Goal: Task Accomplishment & Management: Use online tool/utility

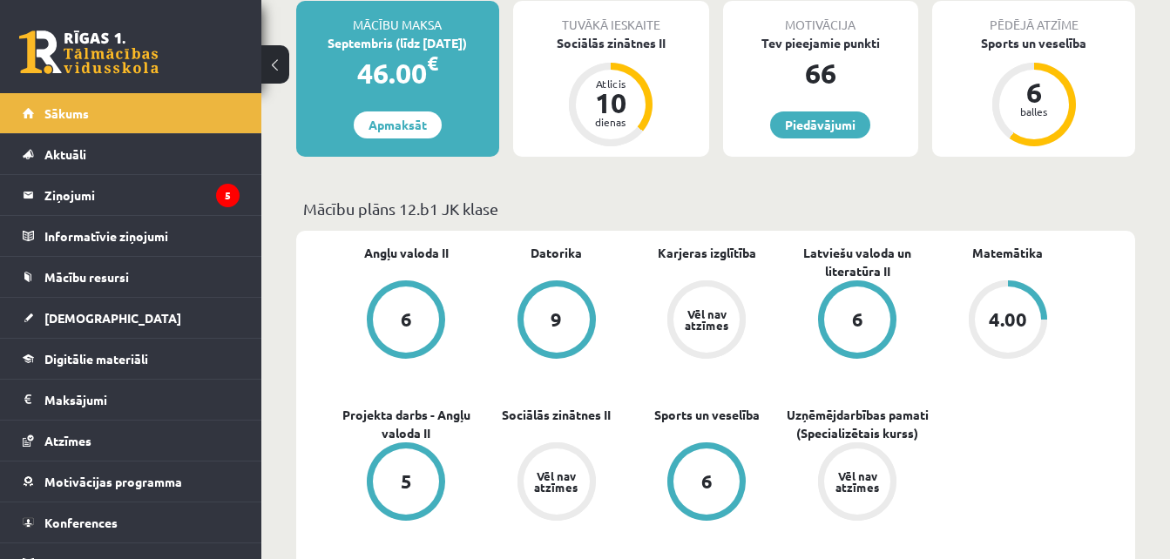
scroll to position [334, 0]
click at [710, 257] on link "Karjeras izglītība" at bounding box center [707, 252] width 98 height 18
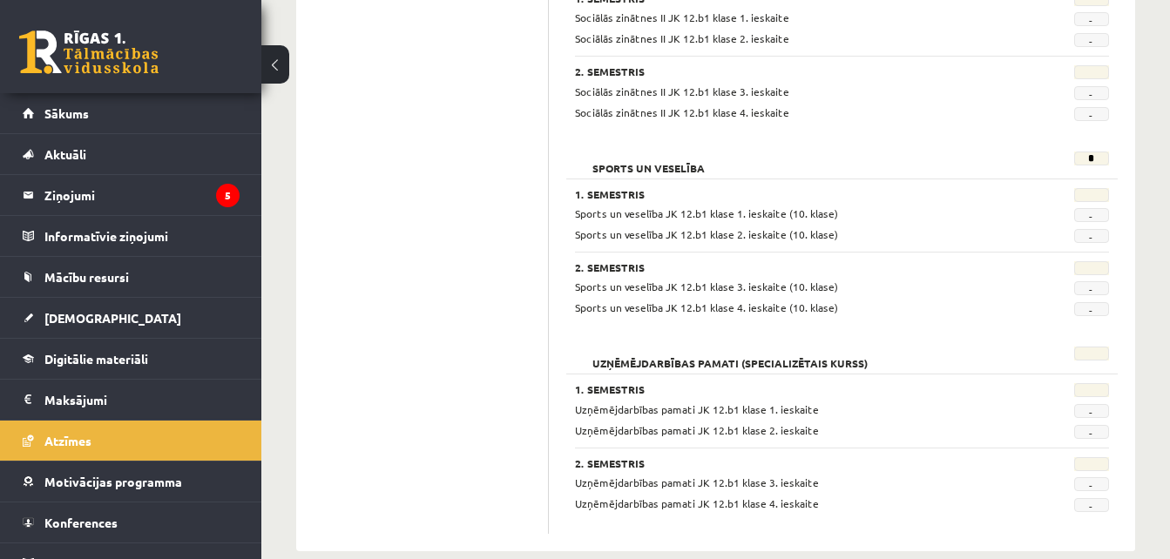
scroll to position [1337, 0]
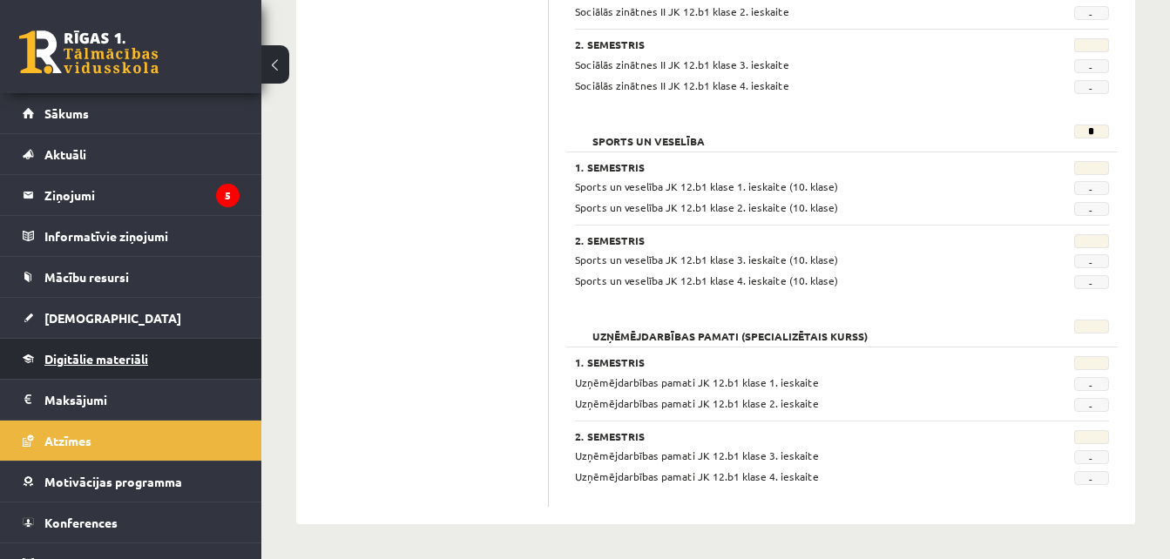
click at [126, 363] on span "Digitālie materiāli" at bounding box center [96, 359] width 104 height 16
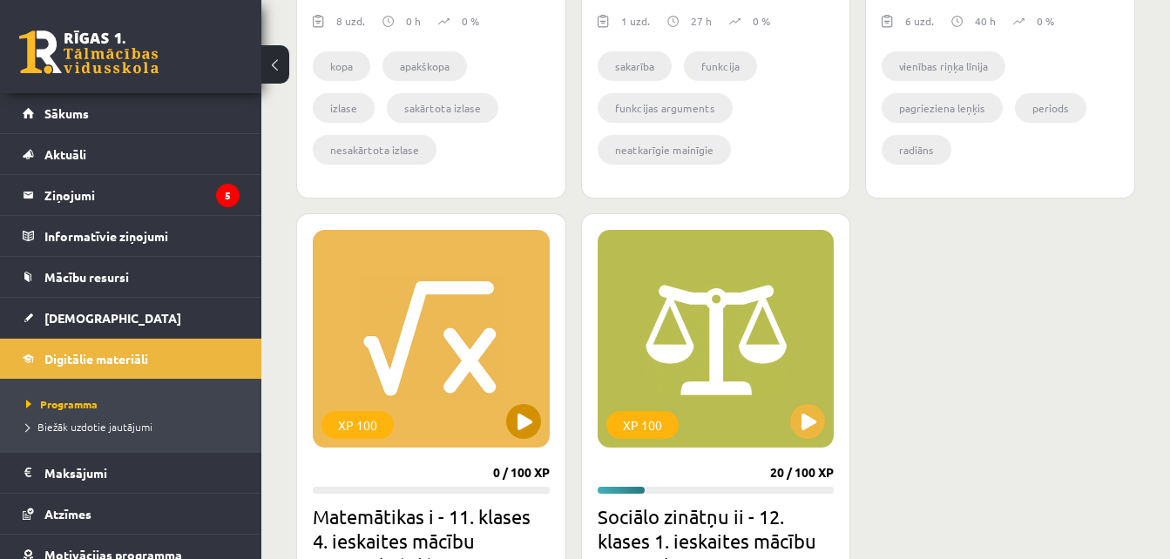
scroll to position [1463, 0]
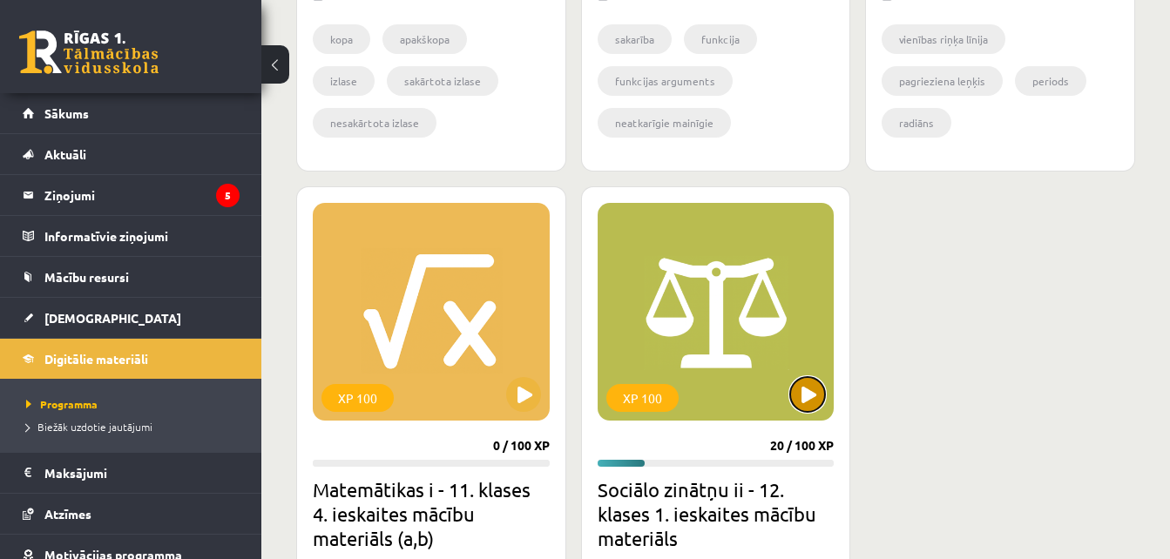
click at [804, 389] on button at bounding box center [807, 394] width 35 height 35
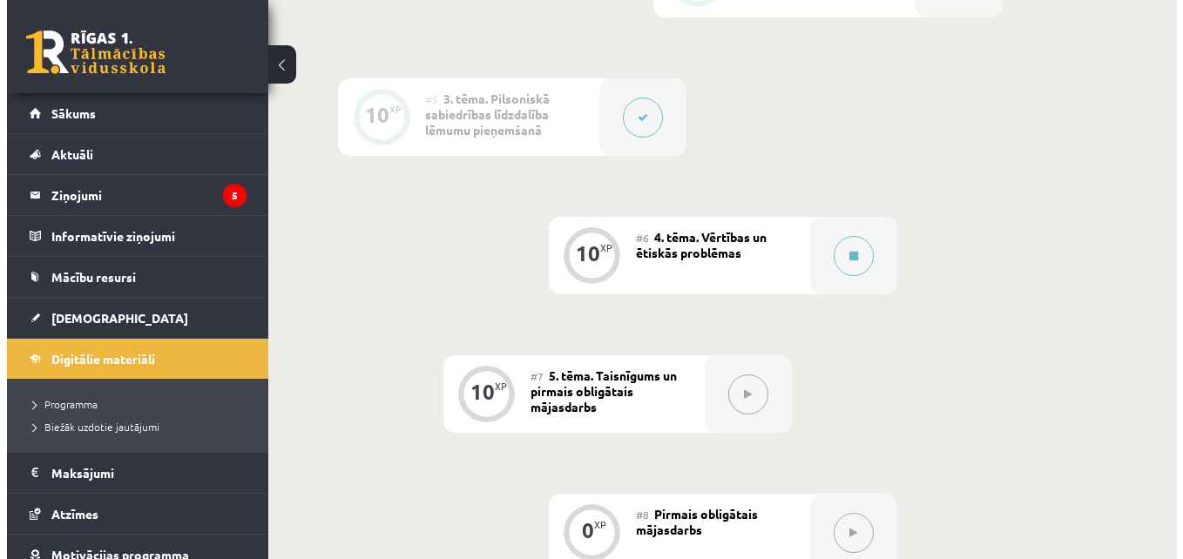
scroll to position [905, 0]
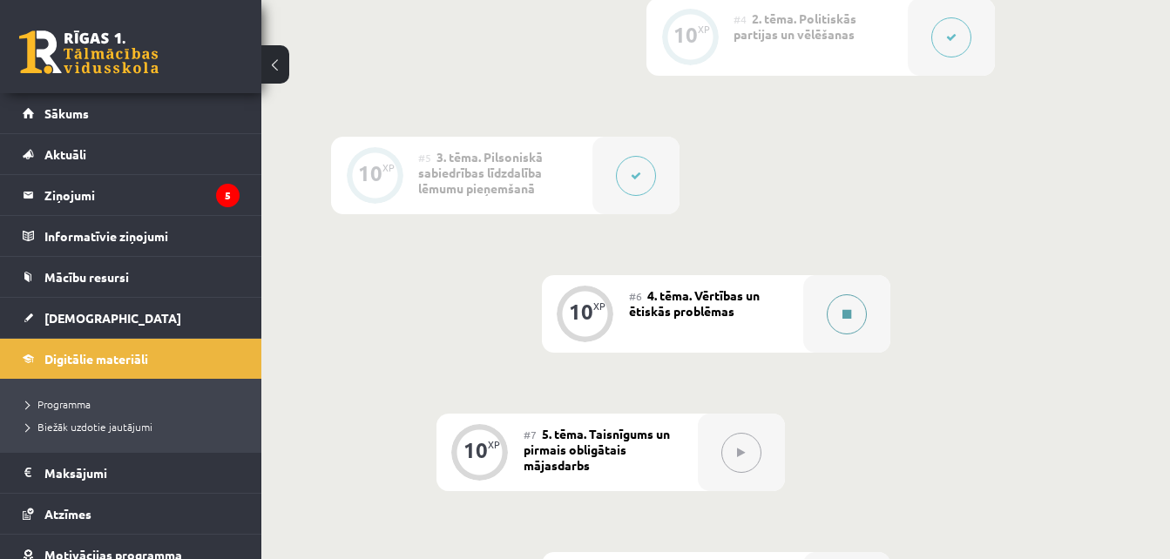
click at [866, 323] on div at bounding box center [846, 314] width 87 height 78
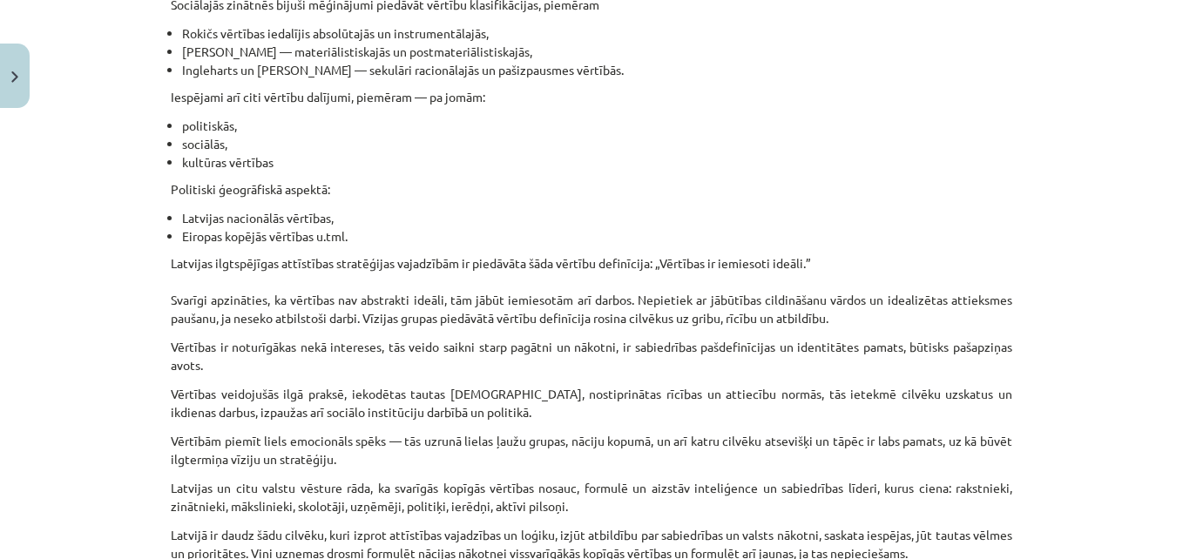
scroll to position [873, 0]
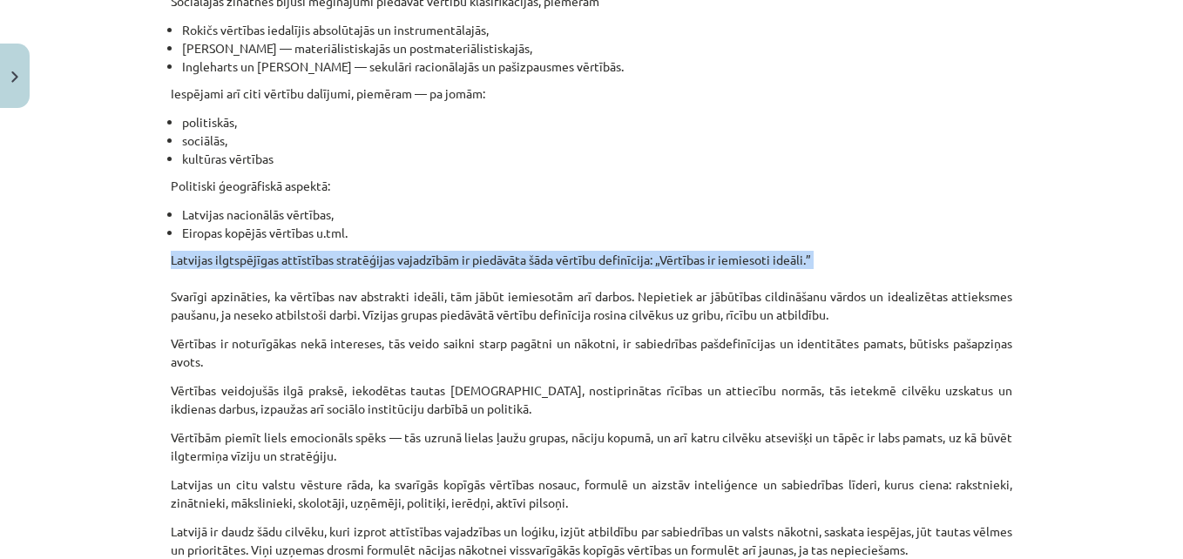
drag, startPoint x: 58, startPoint y: 281, endPoint x: 64, endPoint y: 268, distance: 14.1
click at [64, 268] on div "Mācību tēma: Sociālo zinātņu ii - 12. klases 1. ieskaites mācību materiāls #6 4…" at bounding box center [591, 279] width 1183 height 559
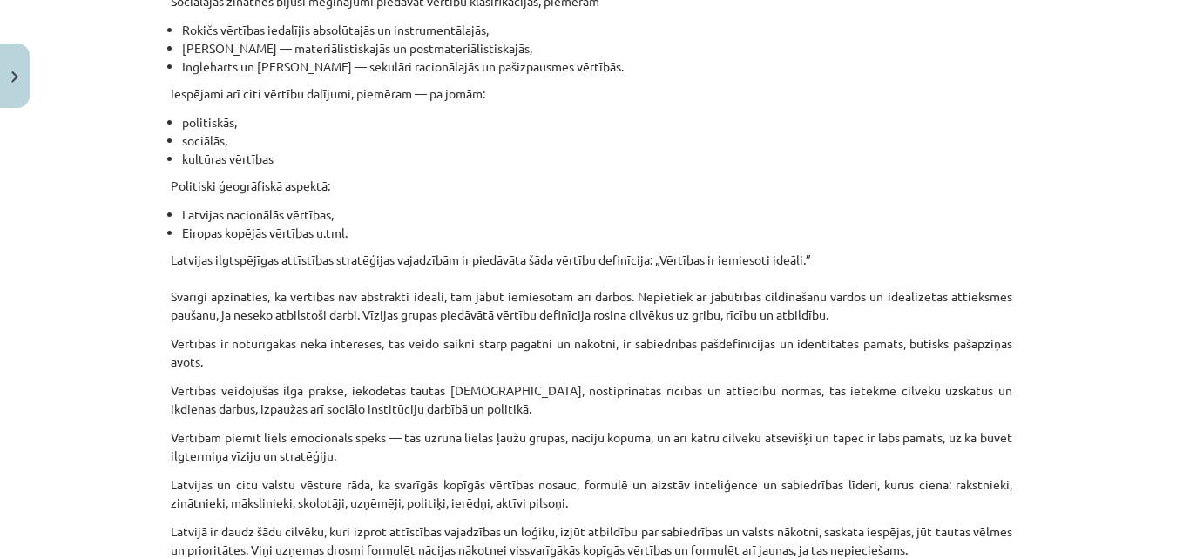
click at [60, 434] on div "Mācību tēma: Sociālo zinātņu ii - 12. klases 1. ieskaites mācību materiāls #6 4…" at bounding box center [591, 279] width 1183 height 559
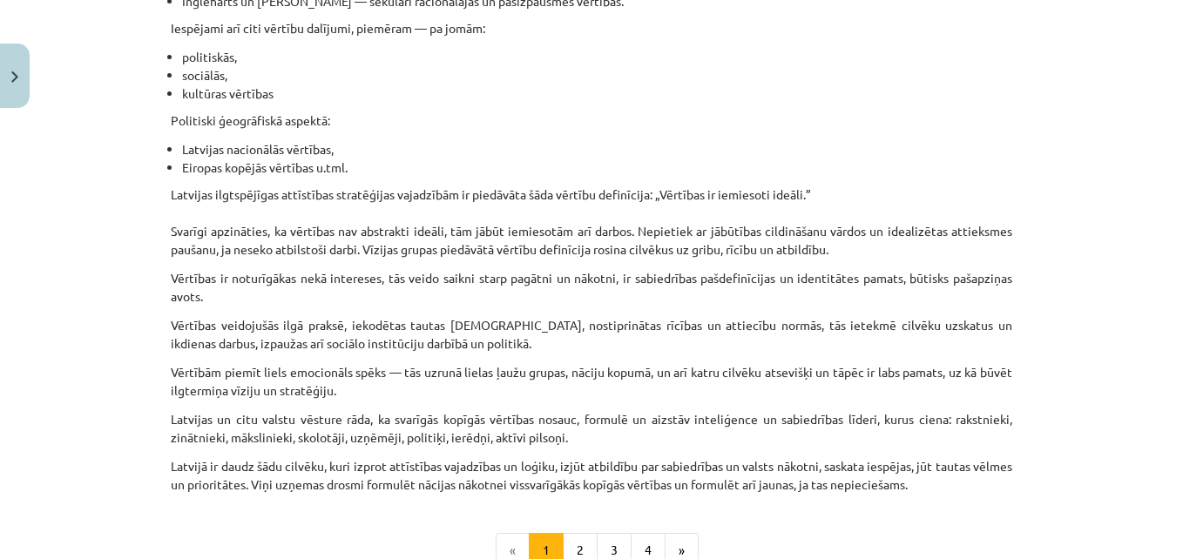
scroll to position [953, 0]
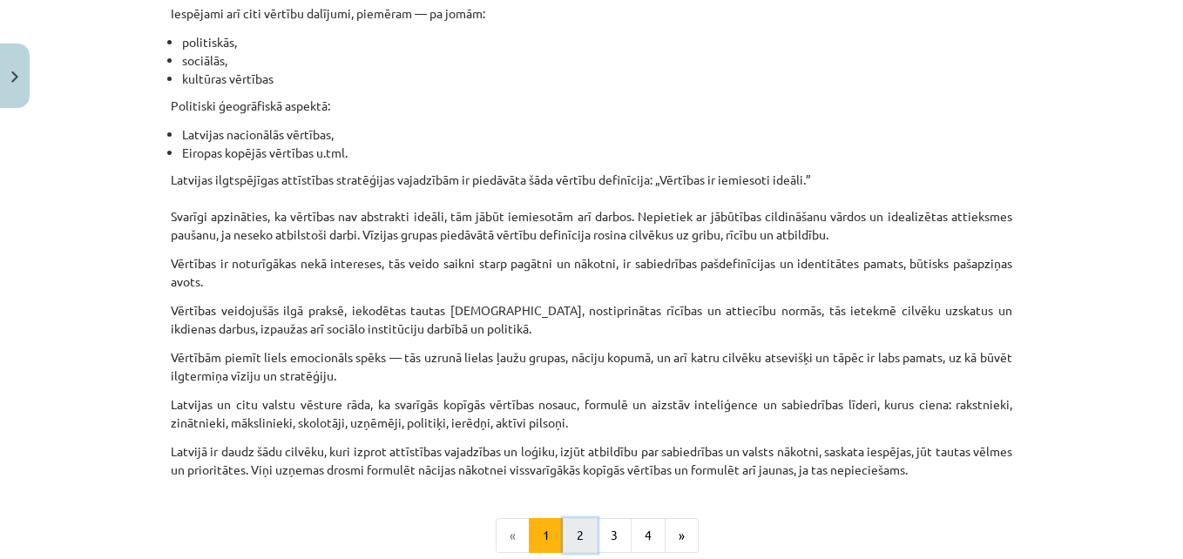
click at [563, 535] on button "2" at bounding box center [580, 535] width 35 height 35
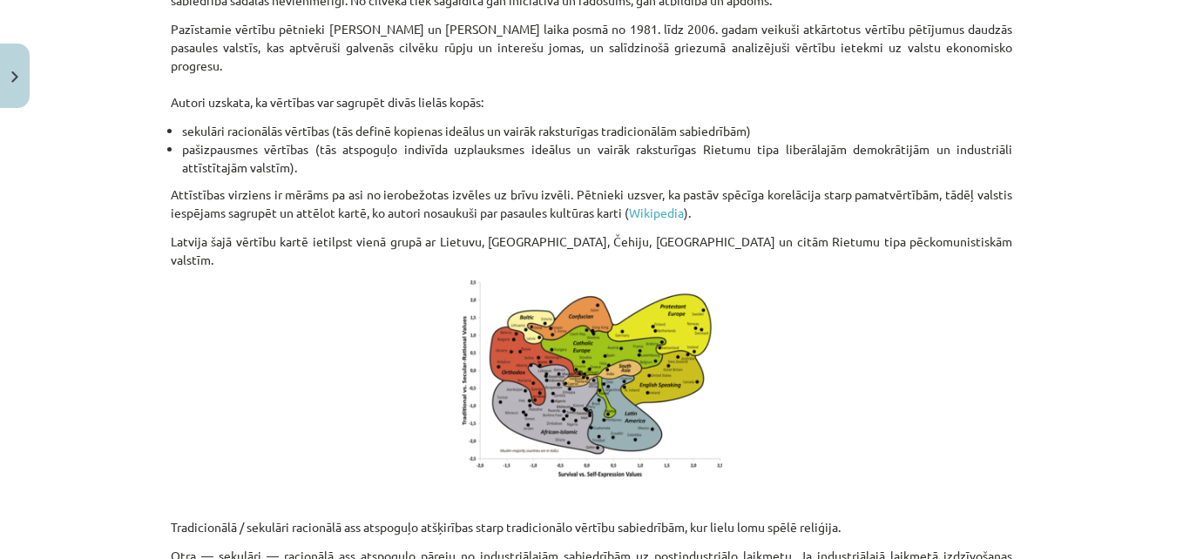
scroll to position [555, 0]
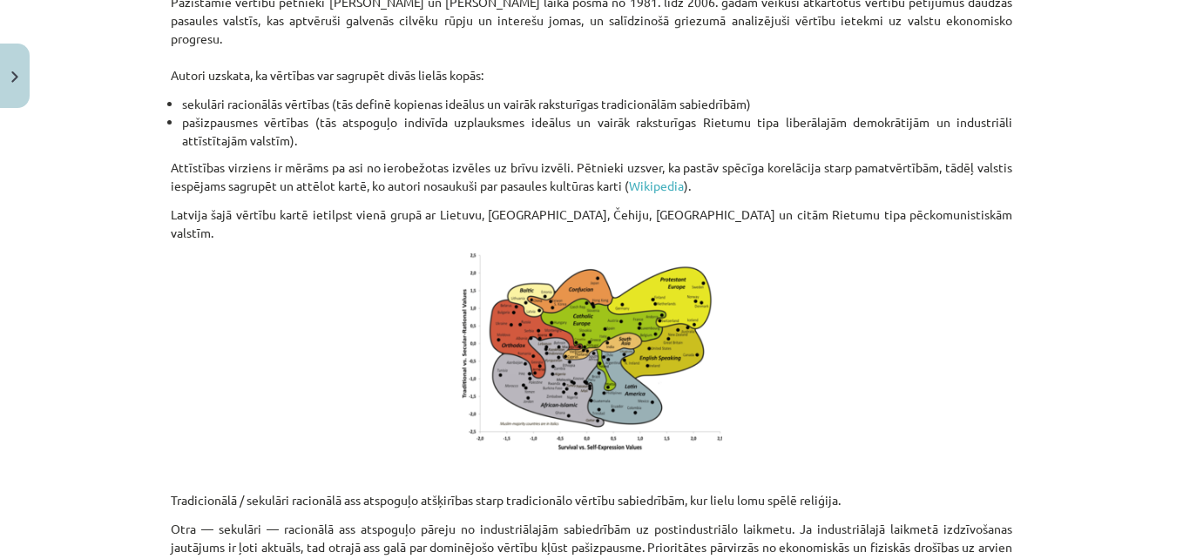
click at [550, 311] on img at bounding box center [591, 352] width 261 height 199
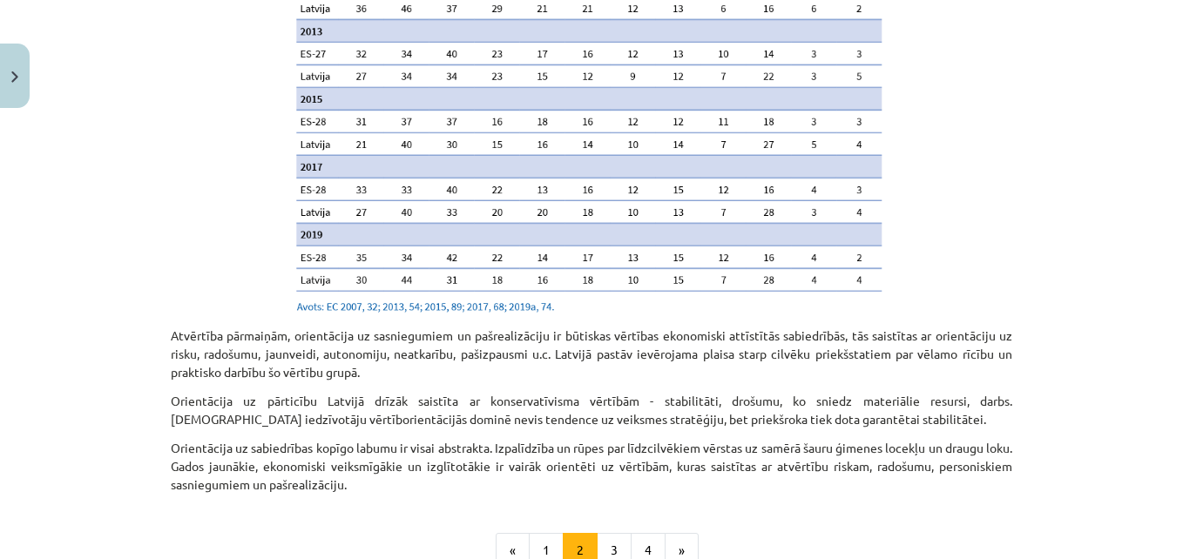
scroll to position [1758, 0]
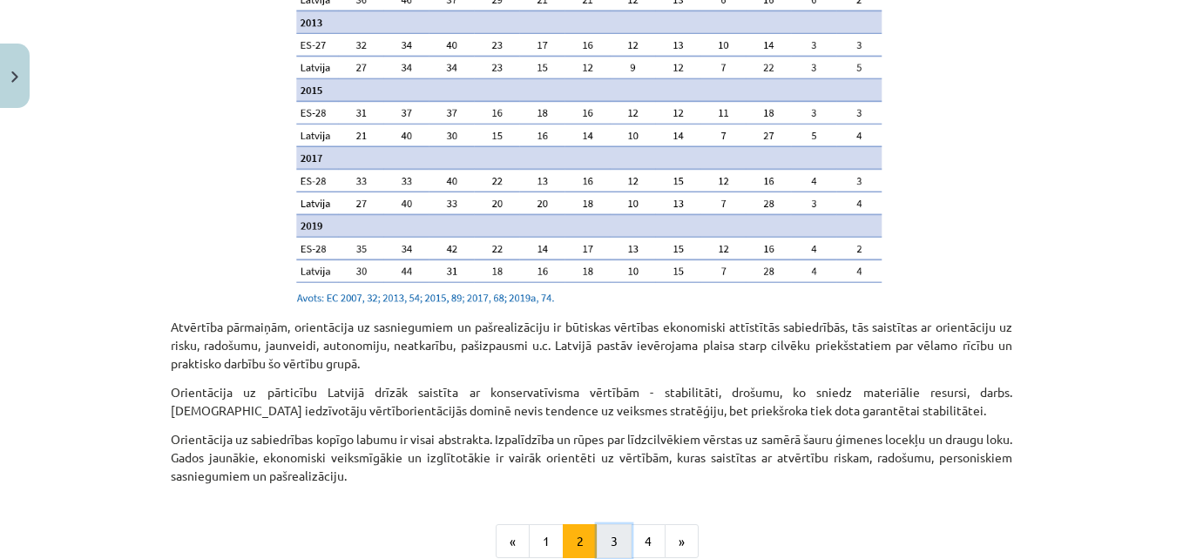
click at [607, 524] on button "3" at bounding box center [614, 541] width 35 height 35
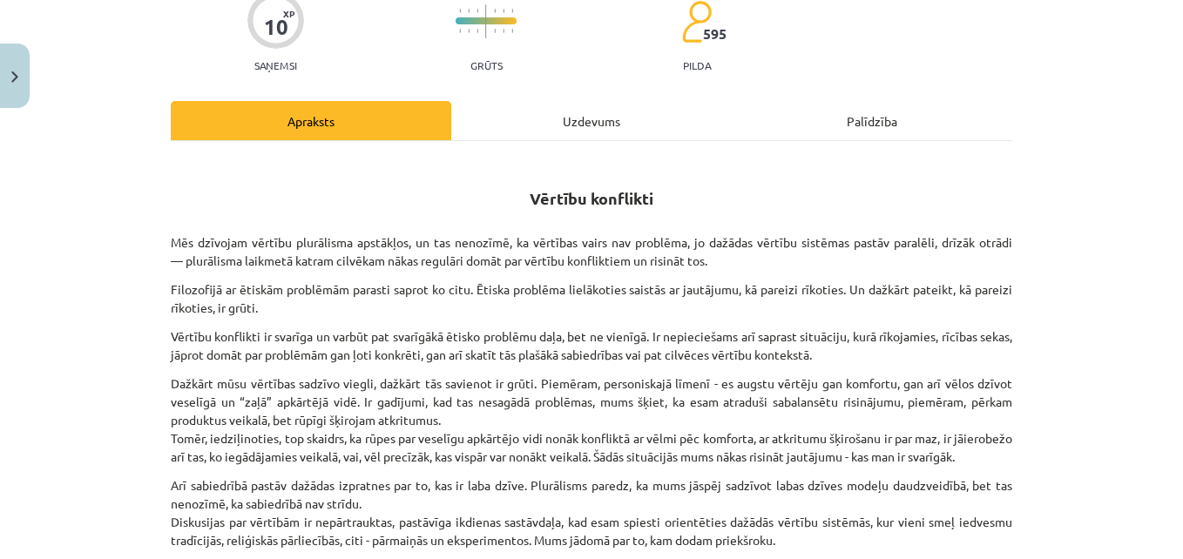
scroll to position [699, 0]
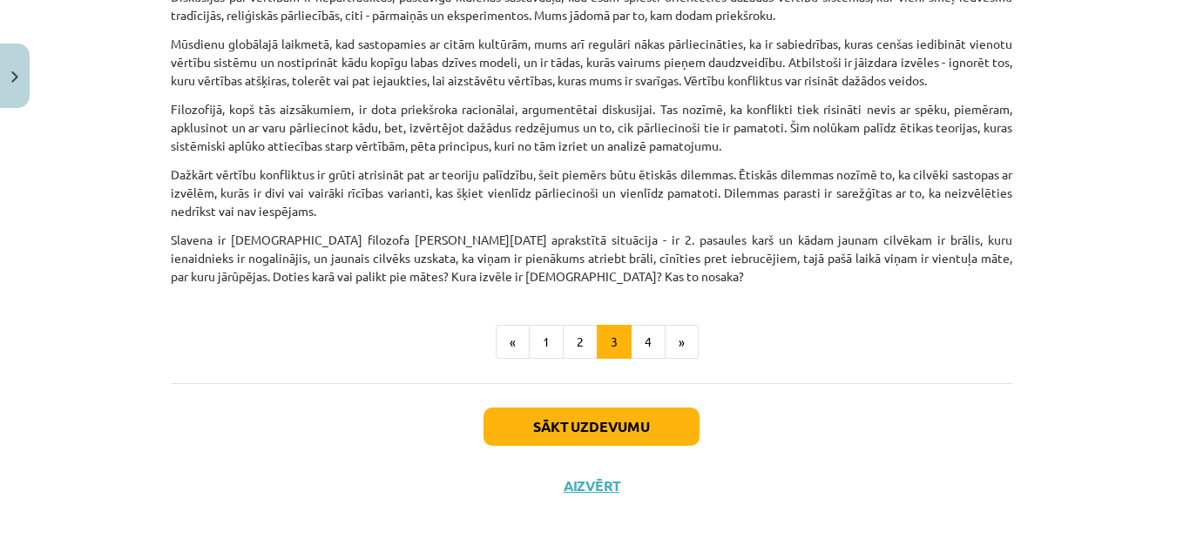
drag, startPoint x: 607, startPoint y: 521, endPoint x: 611, endPoint y: 568, distance: 47.2
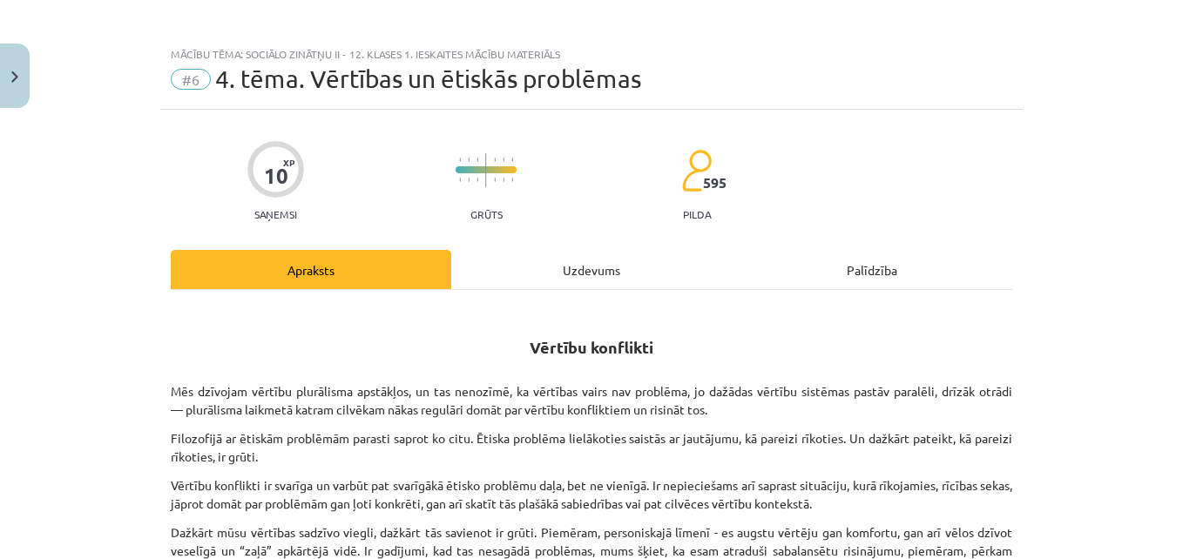
scroll to position [0, 0]
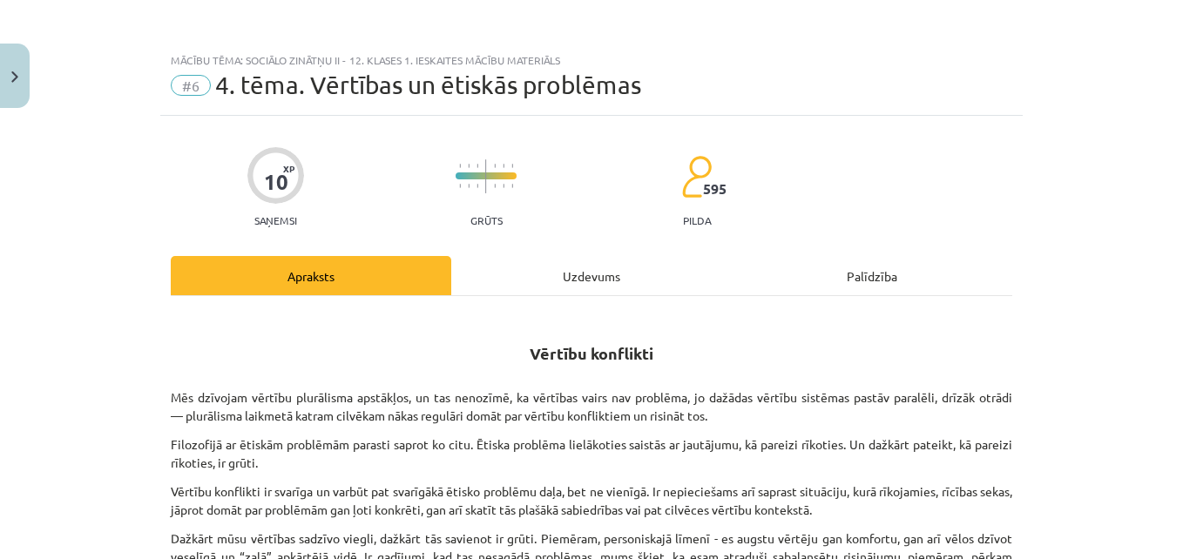
click at [1081, 449] on div "Mācību tēma: Sociālo zinātņu ii - 12. klases 1. ieskaites mācību materiāls #6 4…" at bounding box center [591, 279] width 1183 height 559
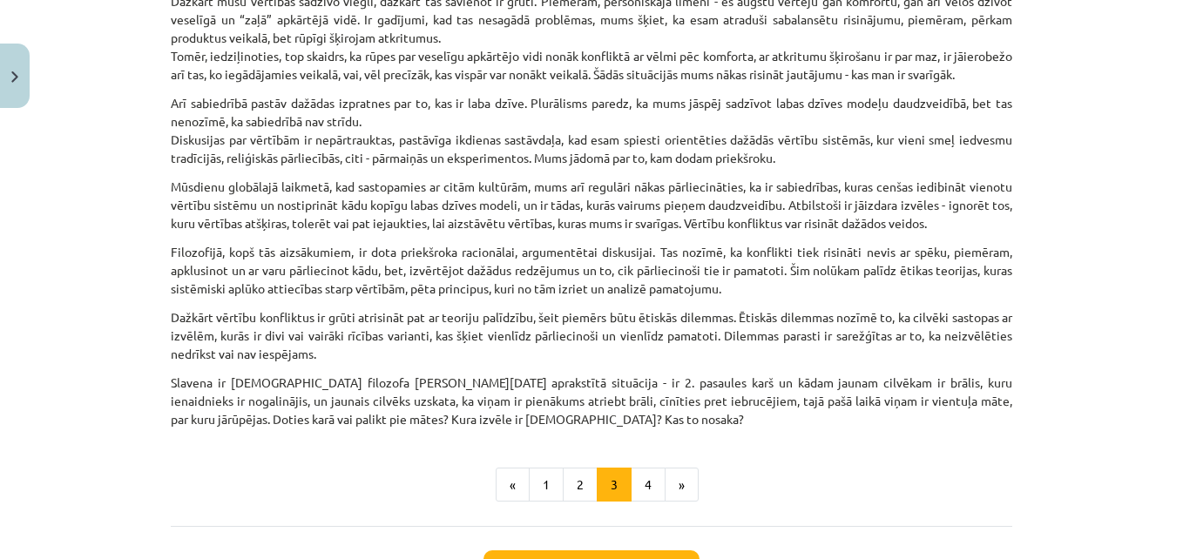
scroll to position [562, 0]
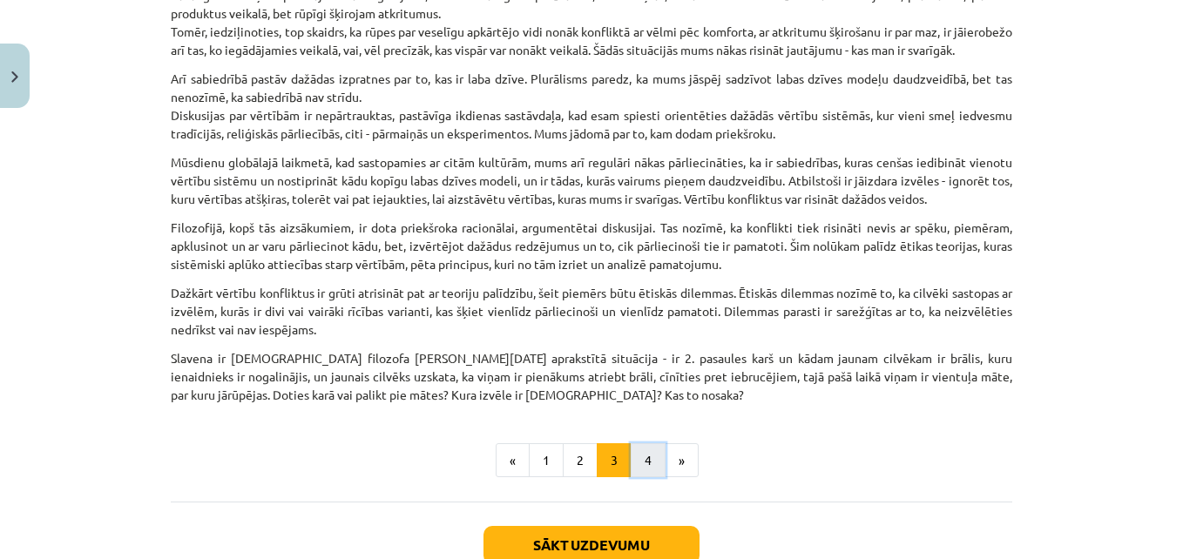
click at [647, 478] on button "4" at bounding box center [648, 460] width 35 height 35
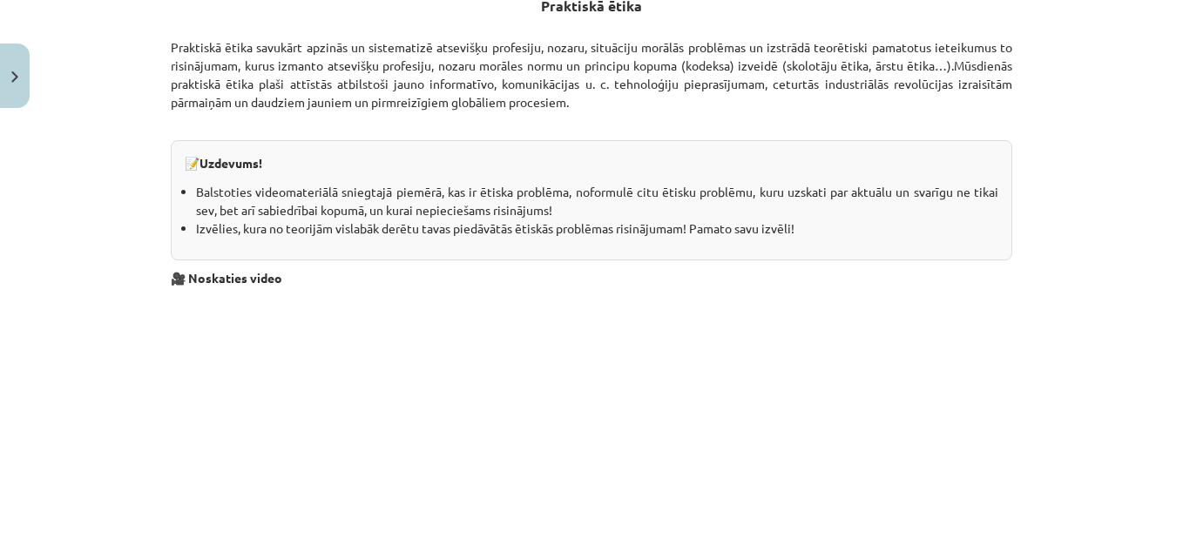
scroll to position [4710, 0]
click at [91, 368] on div "Mācību tēma: Sociālo zinātņu ii - 12. klases 1. ieskaites mācību materiāls #6 4…" at bounding box center [591, 279] width 1183 height 559
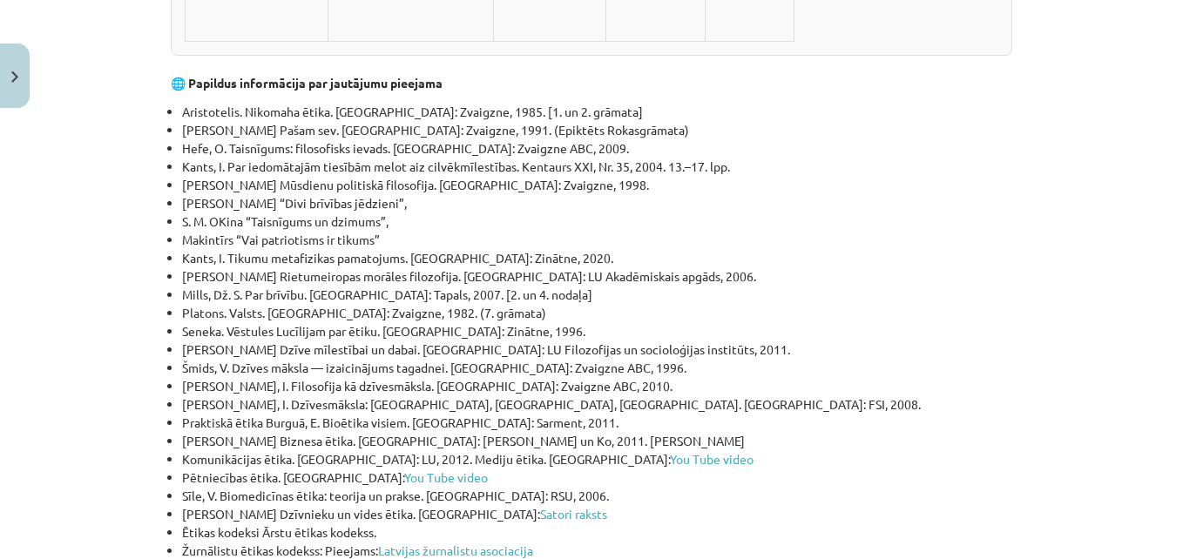
scroll to position [5674, 0]
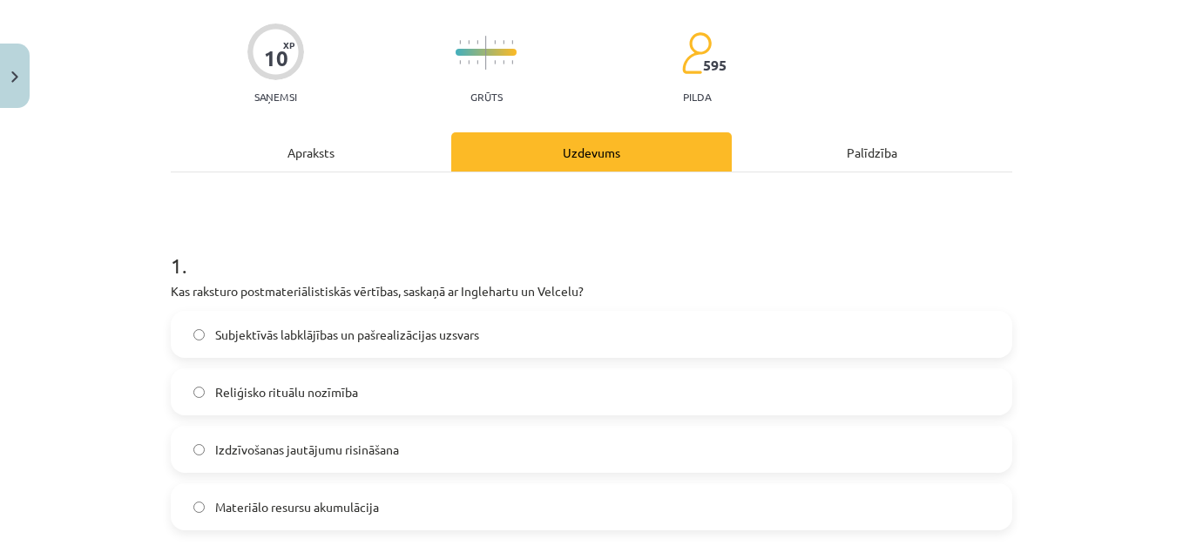
scroll to position [125, 0]
click at [203, 355] on div "Subjektīvās labklājības un pašrealizācijas uzsvars" at bounding box center [591, 332] width 841 height 47
click at [201, 332] on label "Subjektīvās labklājības un pašrealizācijas uzsvars" at bounding box center [591, 333] width 838 height 44
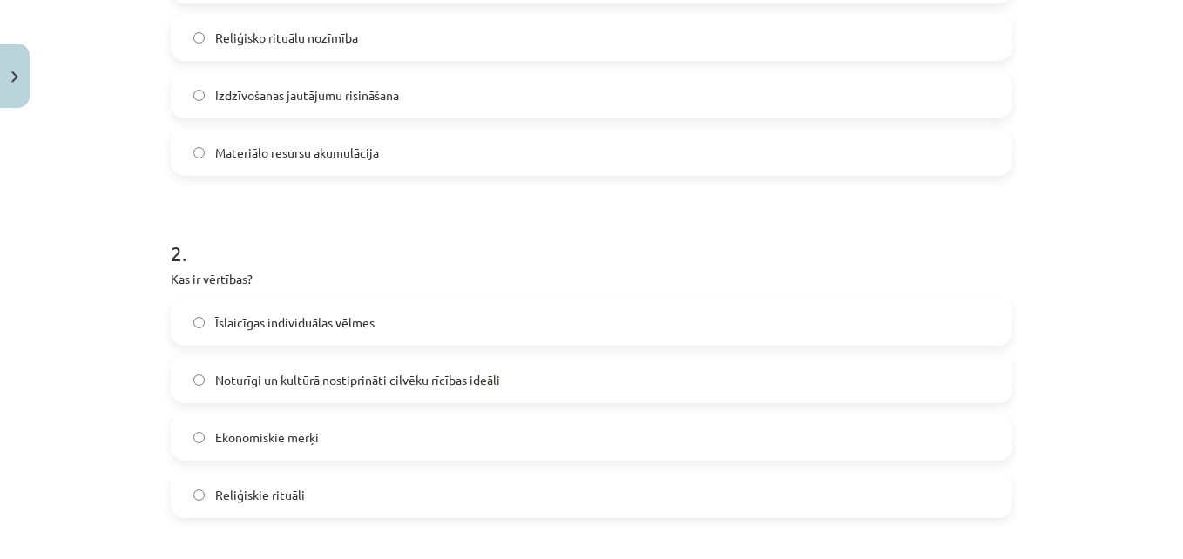
scroll to position [489, 0]
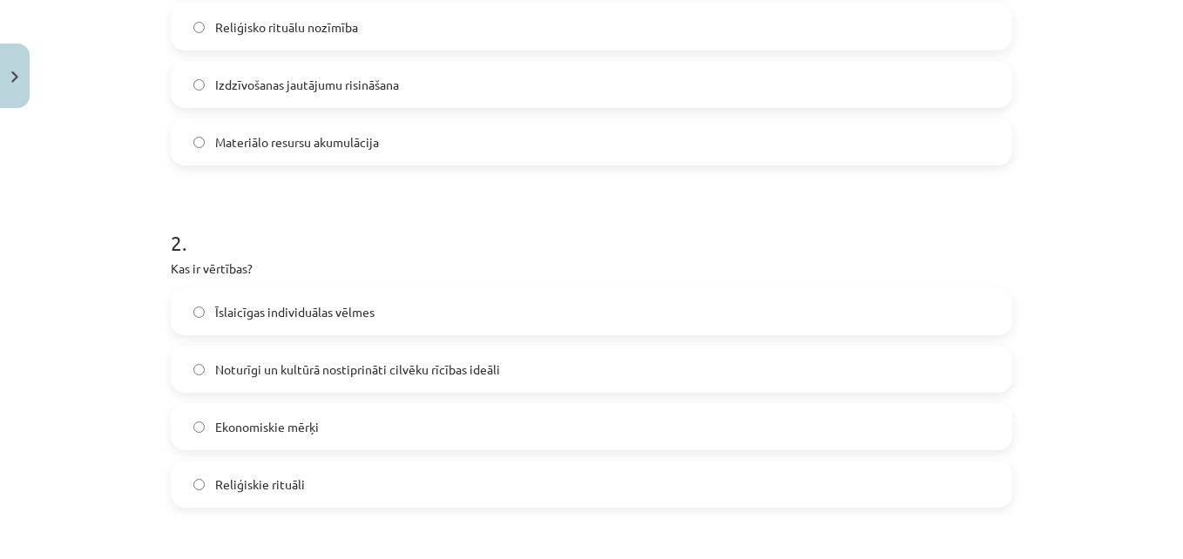
click at [182, 362] on label "Noturīgi un kultūrā nostiprināti cilvēku rīcības ideāli" at bounding box center [591, 370] width 838 height 44
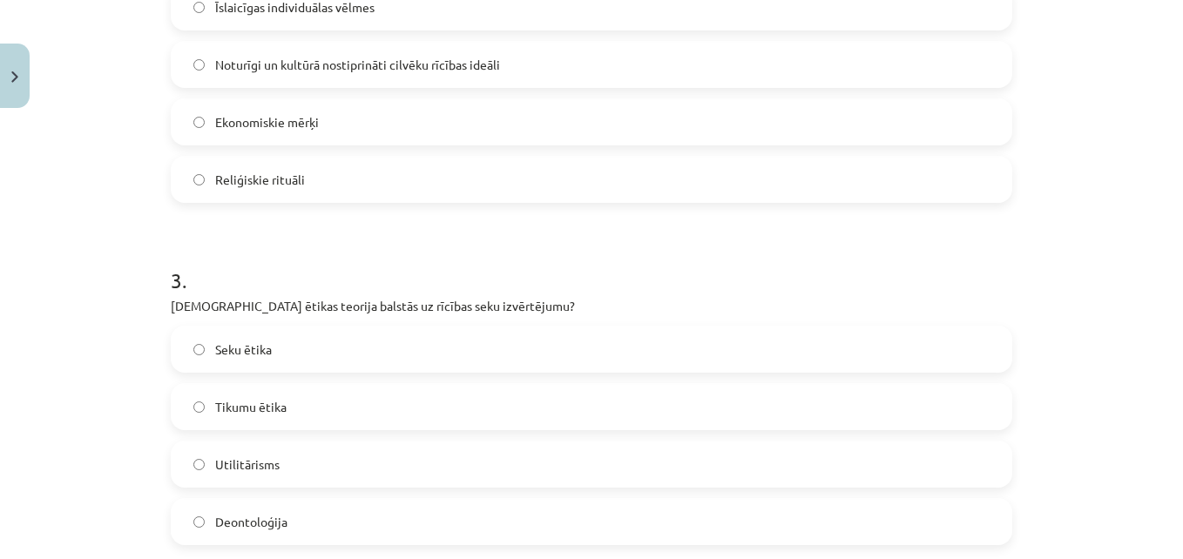
scroll to position [800, 0]
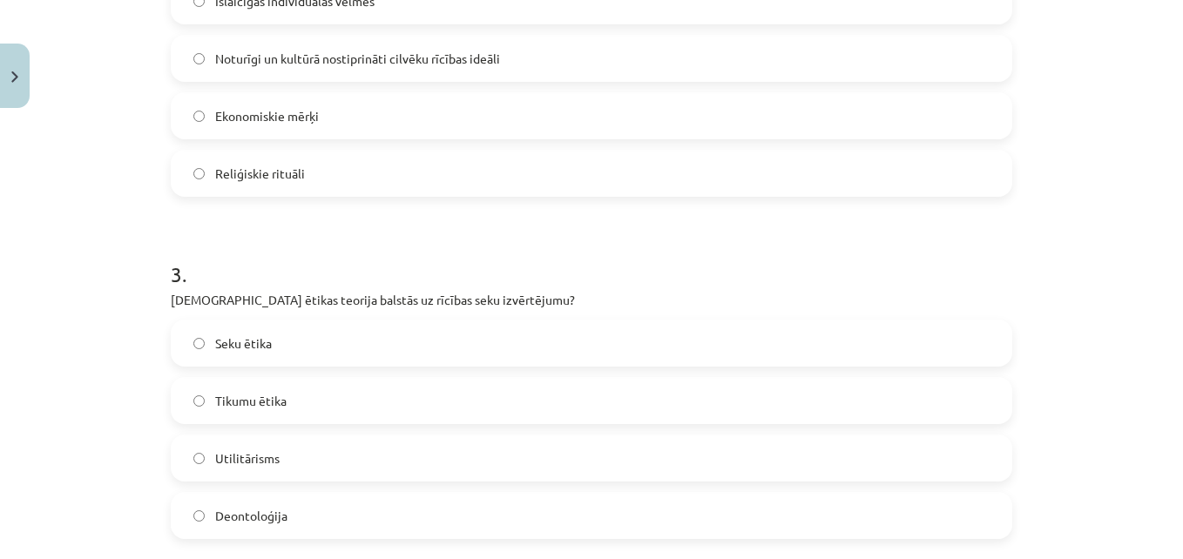
click at [202, 498] on label "Deontoloģija" at bounding box center [591, 516] width 838 height 44
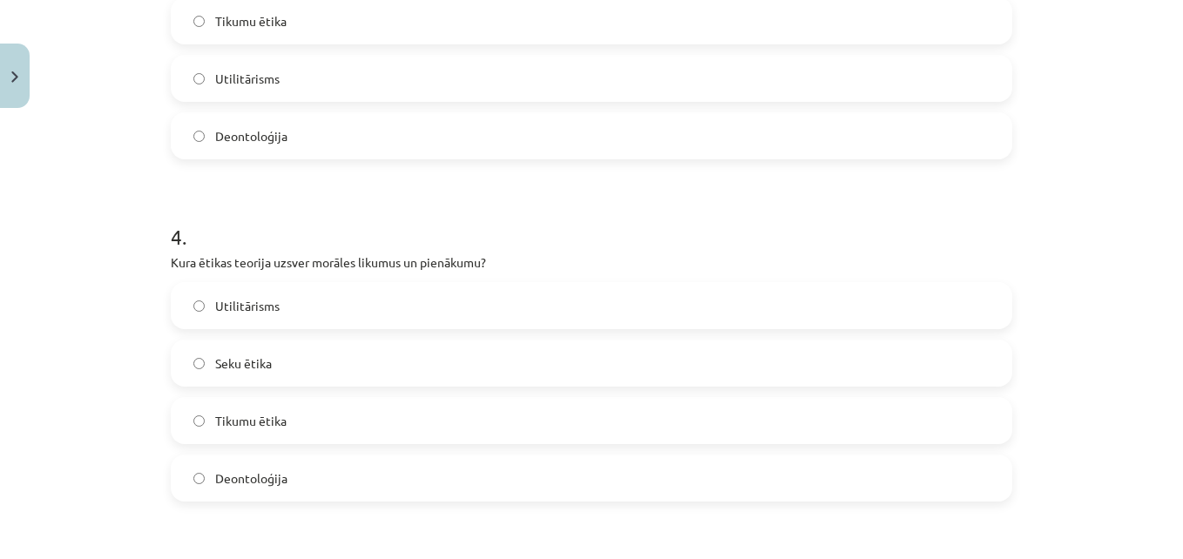
scroll to position [1178, 0]
click at [288, 484] on label "Deontoloģija" at bounding box center [591, 480] width 838 height 44
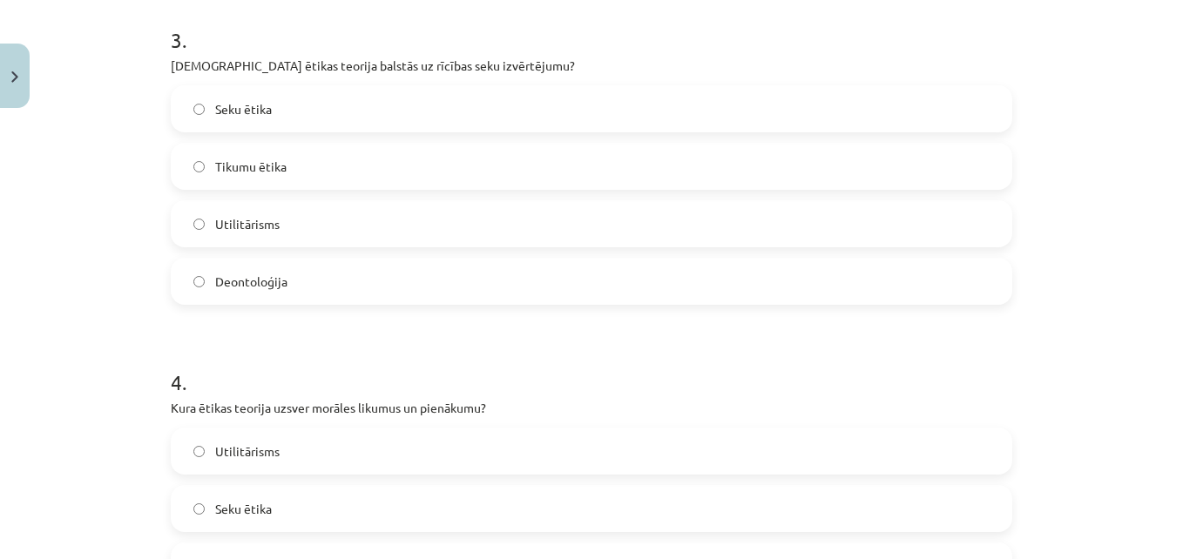
scroll to position [1033, 0]
click at [230, 127] on label "Seku ētika" at bounding box center [591, 110] width 838 height 44
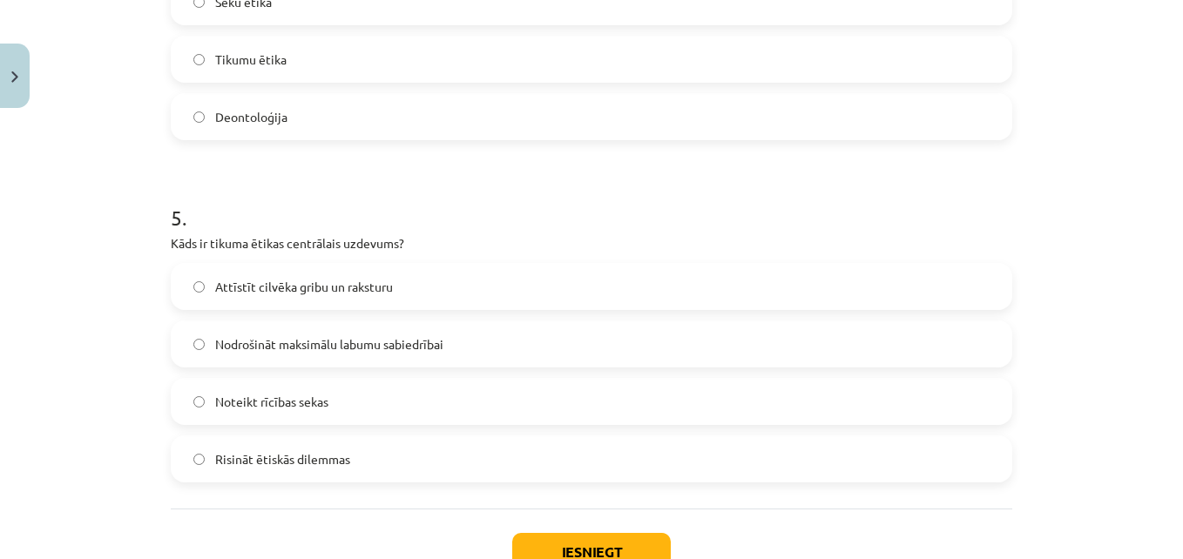
scroll to position [1580, 0]
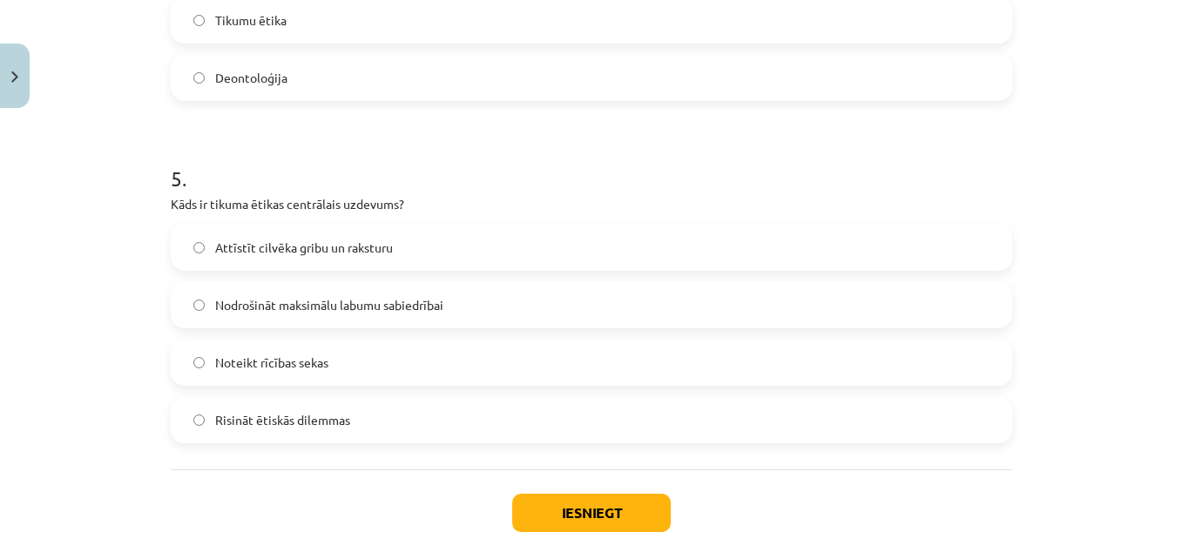
click at [172, 347] on label "Noteikt rīcības sekas" at bounding box center [591, 363] width 838 height 44
click at [606, 527] on button "Iesniegt" at bounding box center [591, 513] width 159 height 38
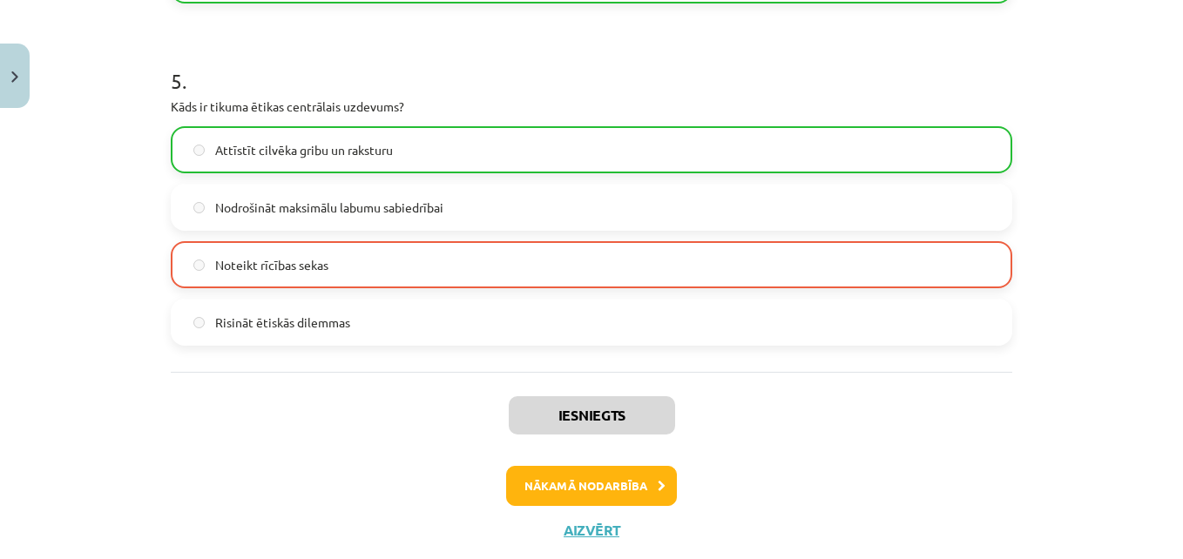
scroll to position [1704, 0]
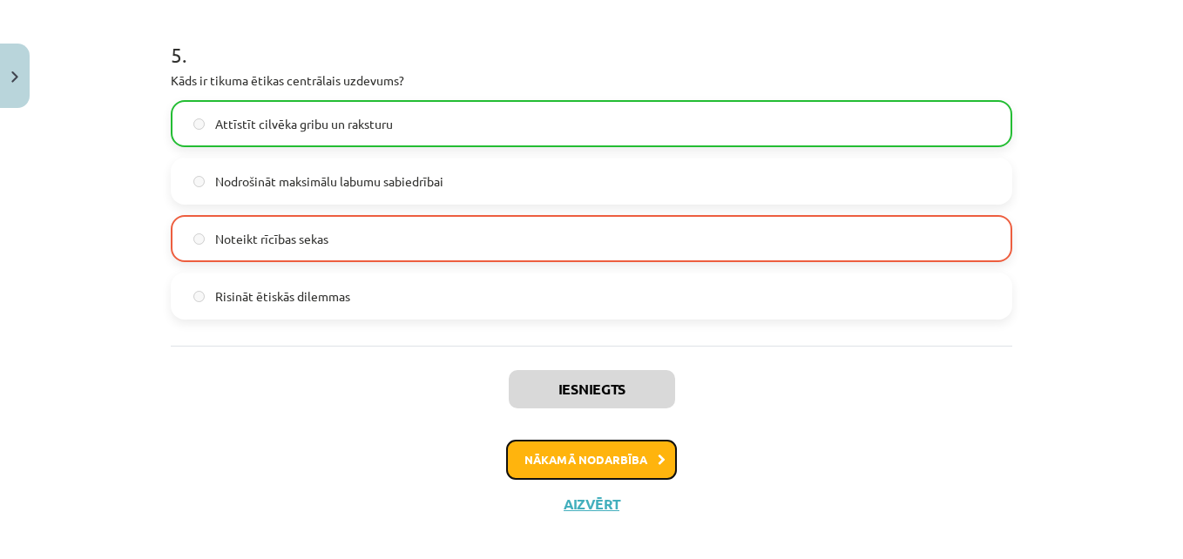
click at [598, 466] on button "Nākamā nodarbība" at bounding box center [591, 460] width 171 height 40
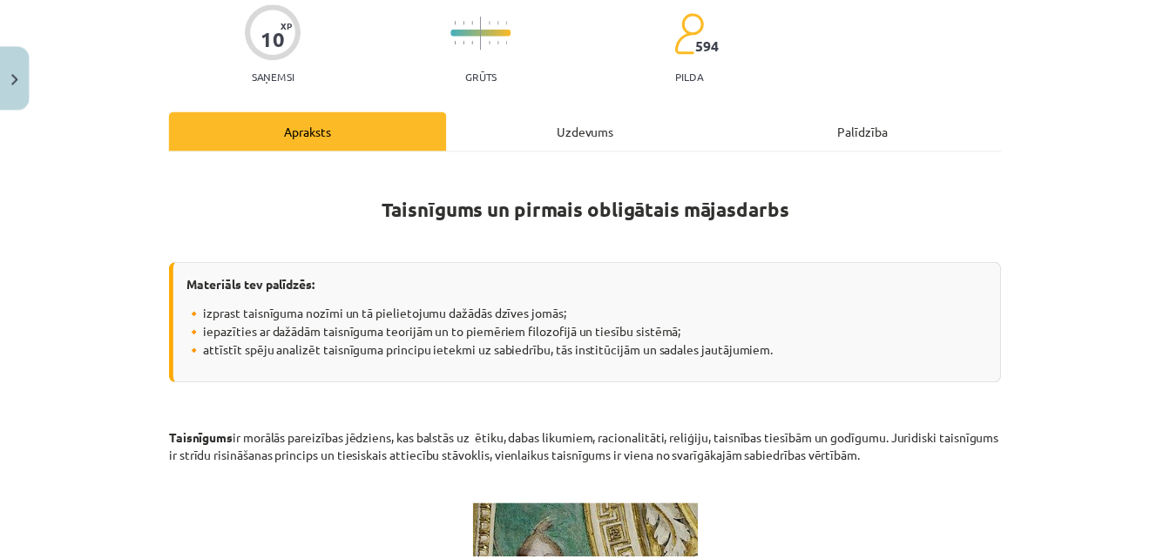
scroll to position [0, 0]
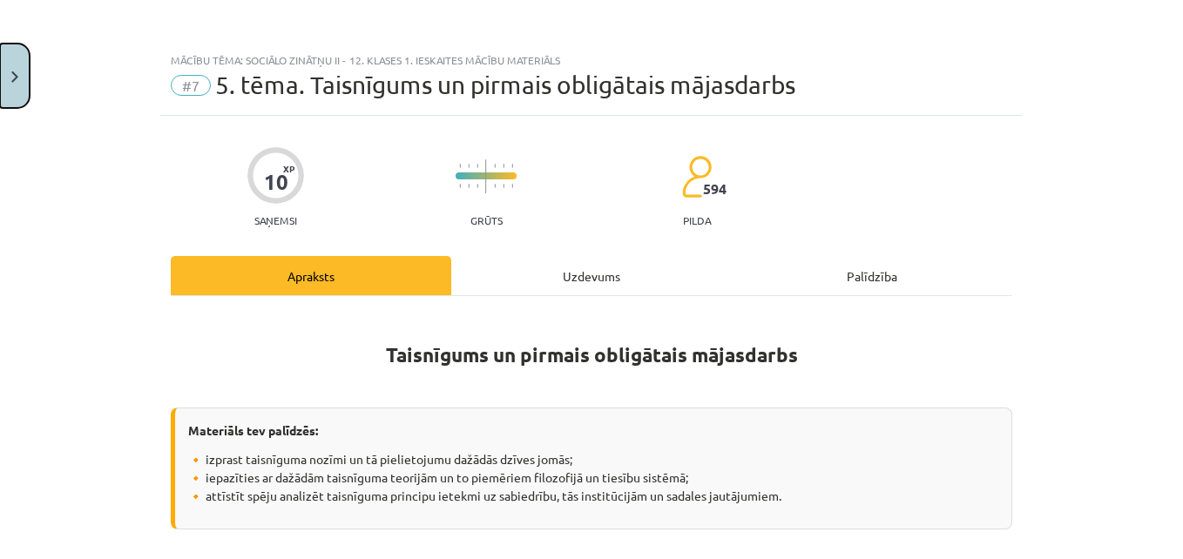
click at [22, 77] on button "Close" at bounding box center [15, 76] width 30 height 64
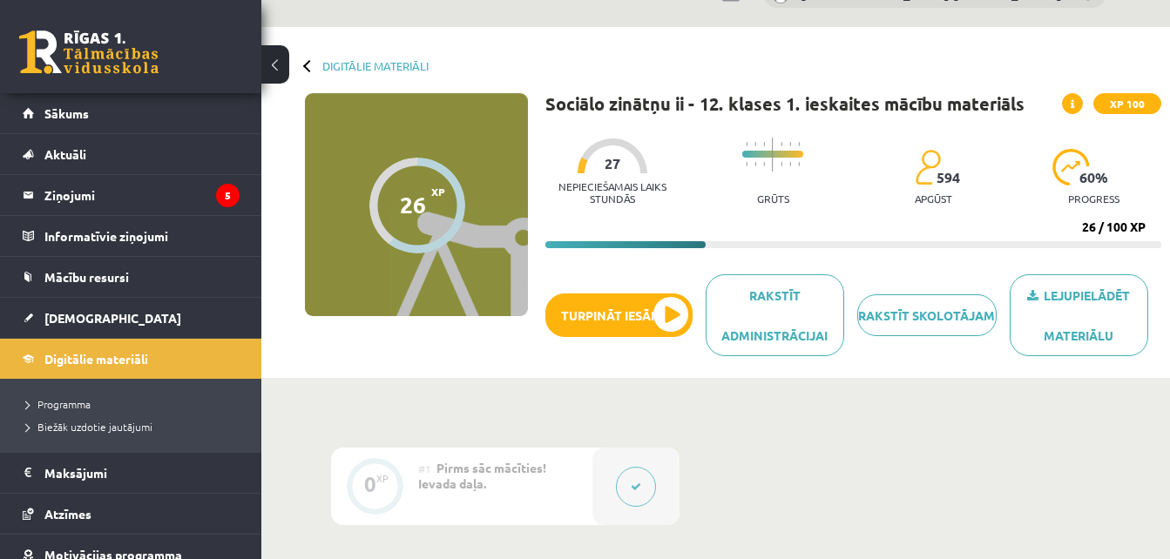
scroll to position [39, 0]
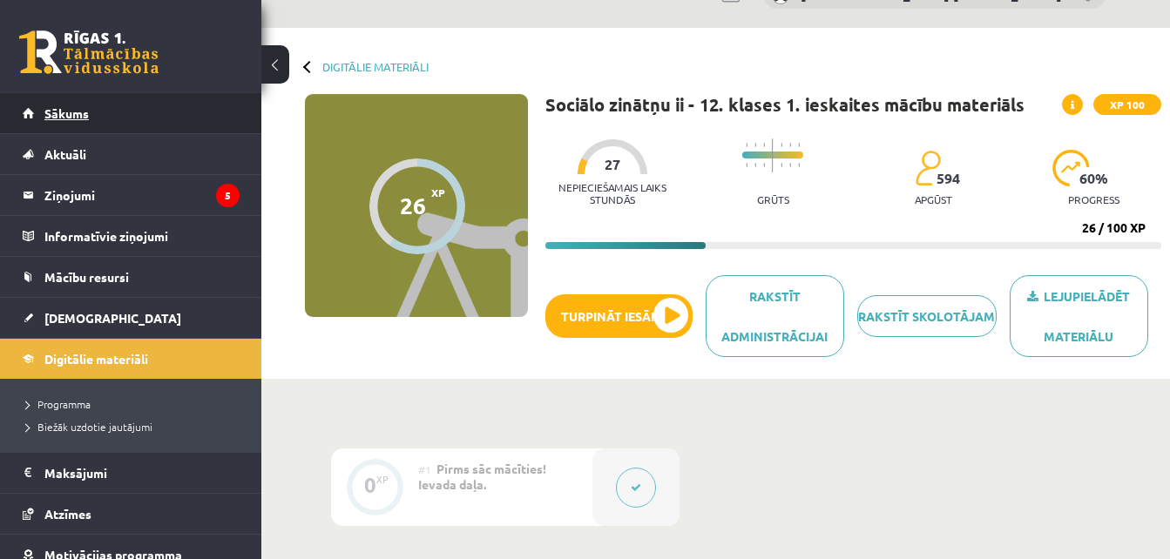
click at [179, 112] on link "Sākums" at bounding box center [131, 113] width 217 height 40
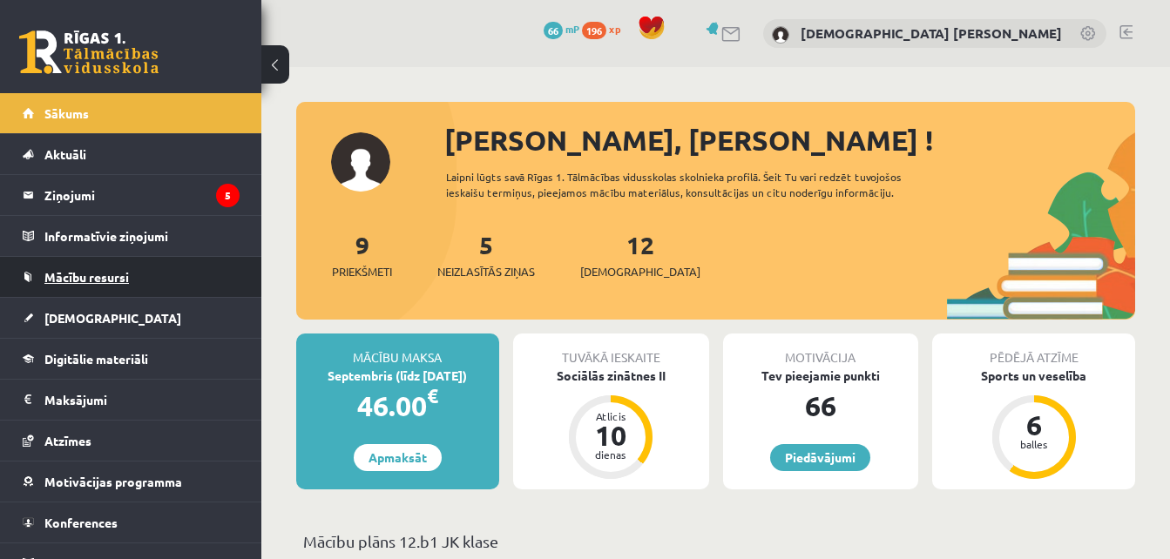
scroll to position [24, 0]
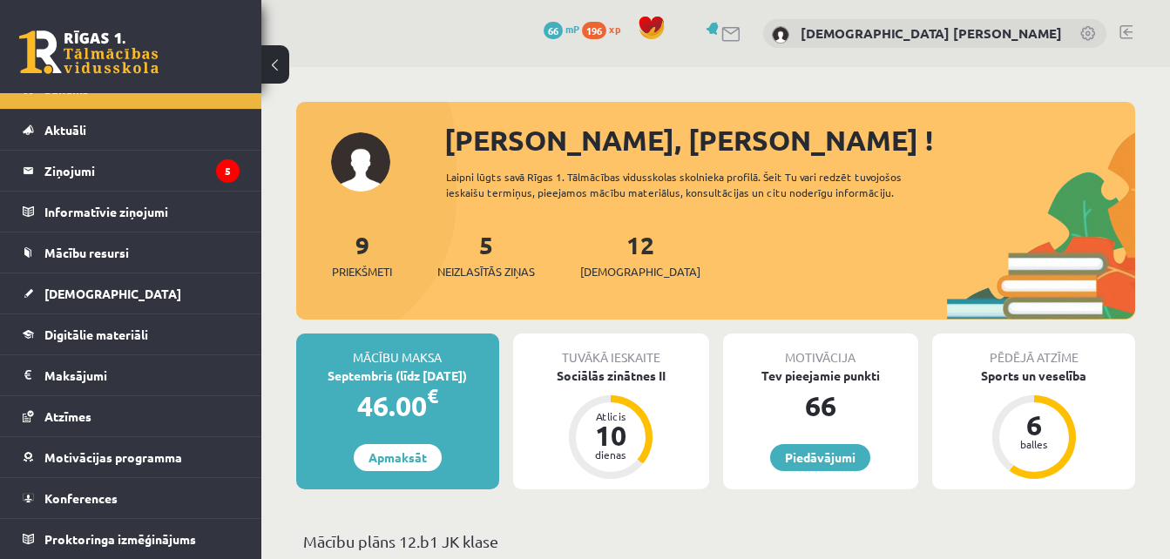
click at [1129, 30] on link at bounding box center [1125, 32] width 13 height 14
